Goal: Use online tool/utility: Utilize a website feature to perform a specific function

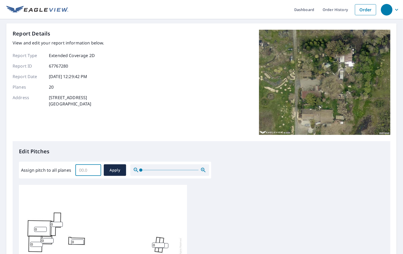
click at [90, 169] on input "Assign pitch to all planes" at bounding box center [88, 170] width 26 height 15
type input "5"
click at [115, 169] on span "Apply" at bounding box center [115, 170] width 14 height 7
type input "5"
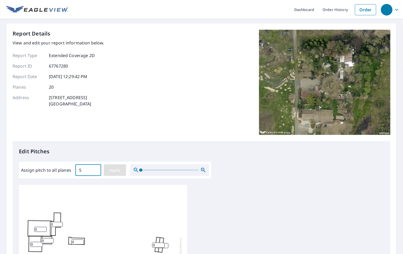
type input "5"
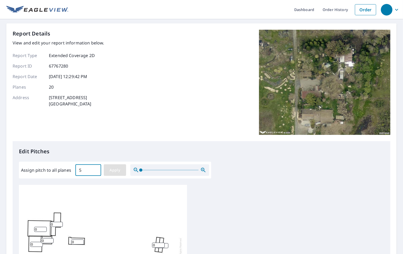
type input "5"
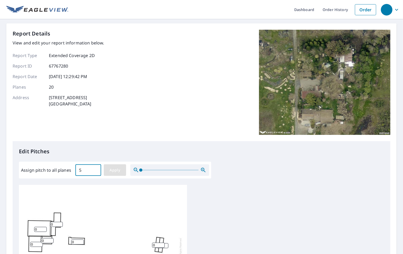
type input "5"
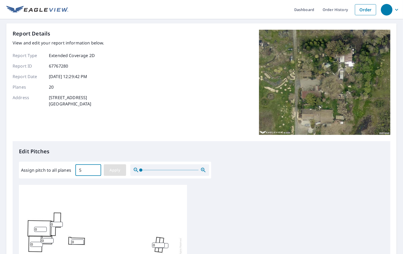
type input "5"
click at [116, 172] on span "Apply" at bounding box center [115, 170] width 14 height 7
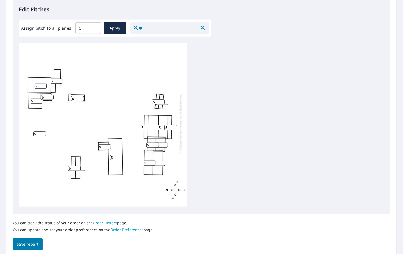
scroll to position [162, 0]
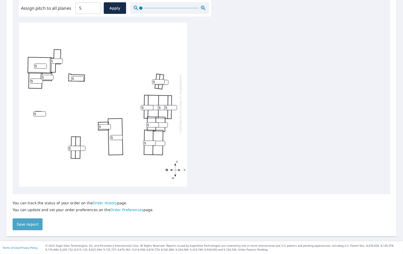
click at [28, 226] on span "Save report" at bounding box center [28, 224] width 22 height 7
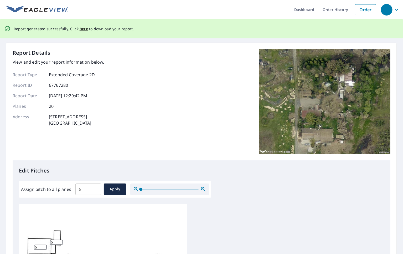
scroll to position [0, 0]
click at [82, 30] on span "here" at bounding box center [84, 29] width 9 height 7
